Goal: Check status

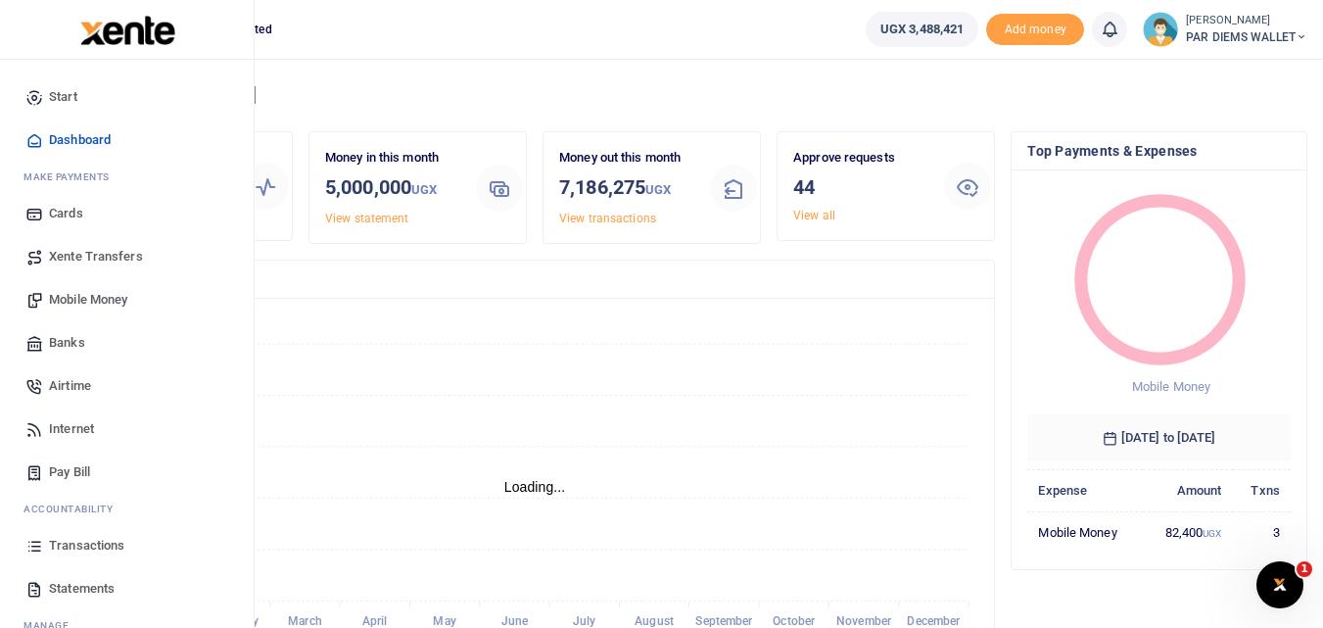
click at [32, 550] on icon at bounding box center [34, 546] width 18 height 18
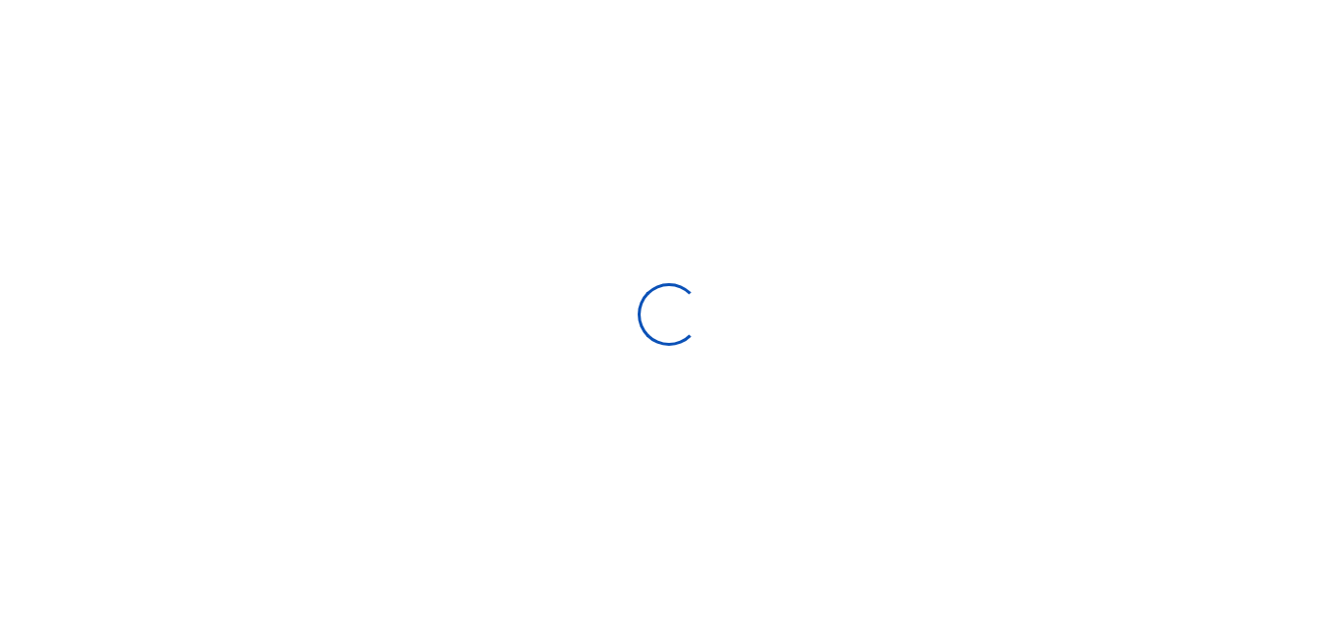
select select
type input "[DATE] - [DATE]"
